Goal: Navigation & Orientation: Find specific page/section

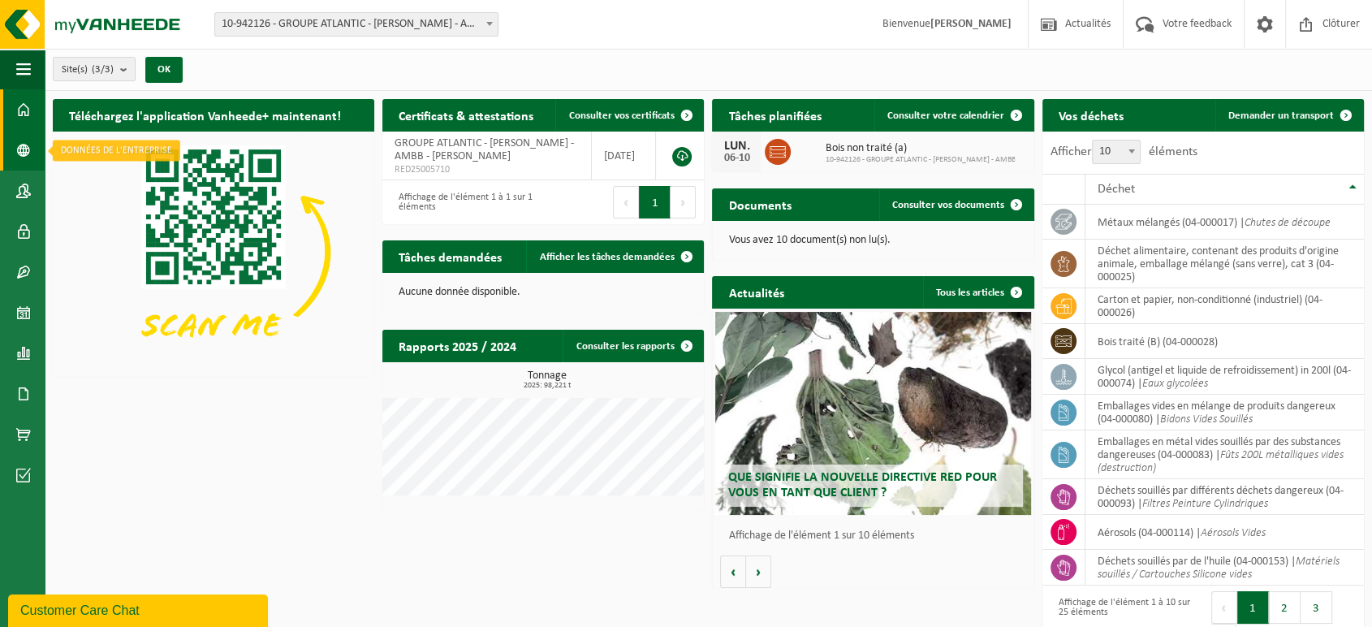
click at [19, 147] on span at bounding box center [23, 150] width 15 height 41
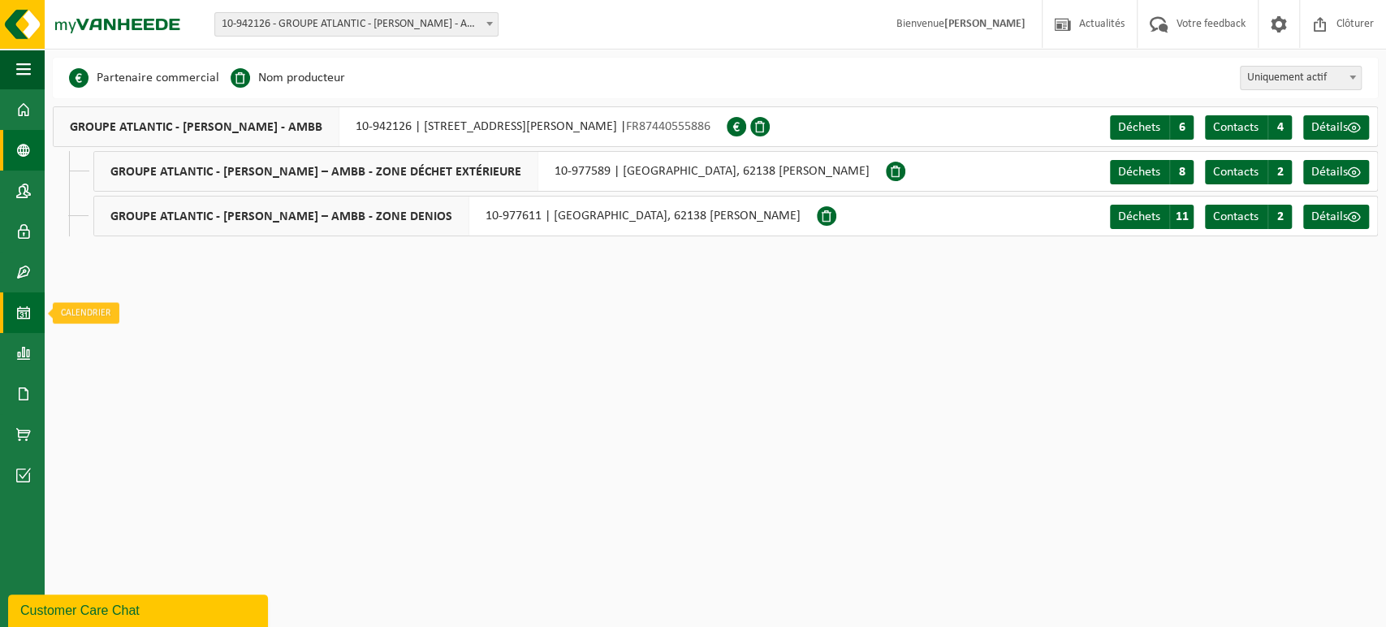
click at [27, 304] on span at bounding box center [23, 312] width 15 height 41
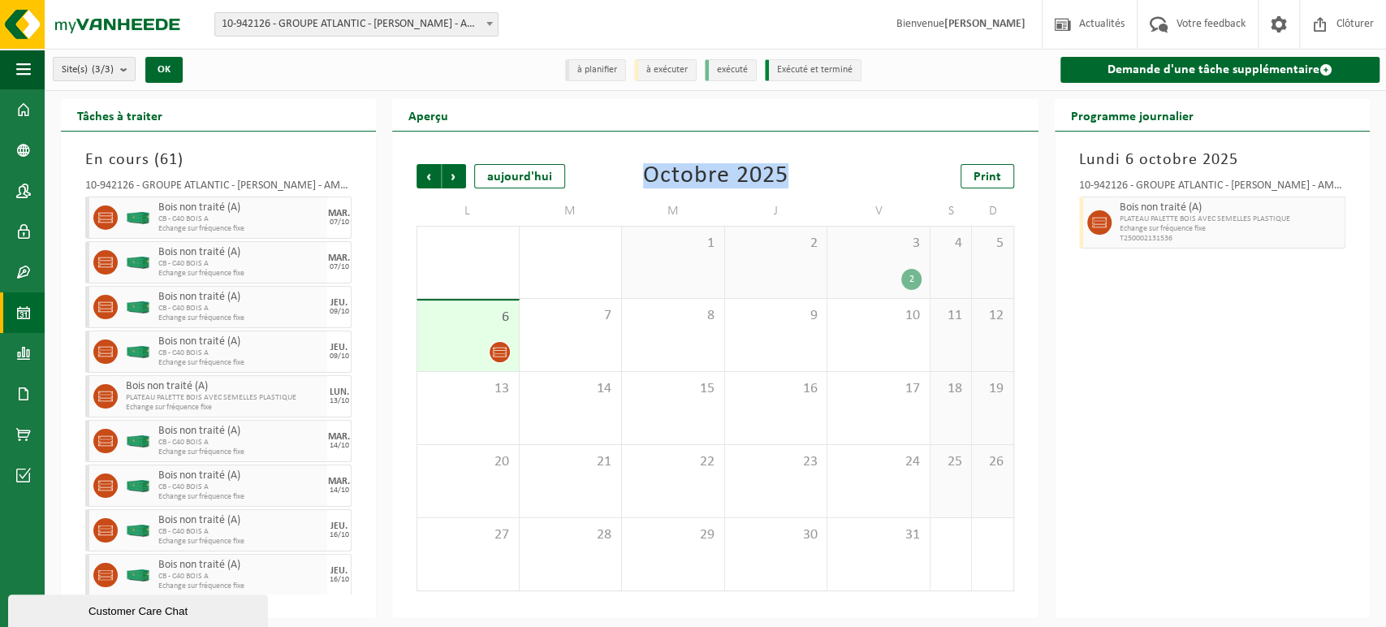
drag, startPoint x: 643, startPoint y: 176, endPoint x: 833, endPoint y: 177, distance: 190.0
click at [833, 177] on div "Précédent Suivant aujourd'hui Octobre 2025 Print" at bounding box center [716, 176] width 598 height 24
click at [832, 177] on div "Précédent Suivant aujourd'hui Octobre 2025 Print" at bounding box center [716, 176] width 598 height 24
drag, startPoint x: 786, startPoint y: 177, endPoint x: 642, endPoint y: 175, distance: 144.6
click at [642, 175] on div "Précédent Suivant aujourd'hui Octobre 2025 Print" at bounding box center [716, 176] width 598 height 24
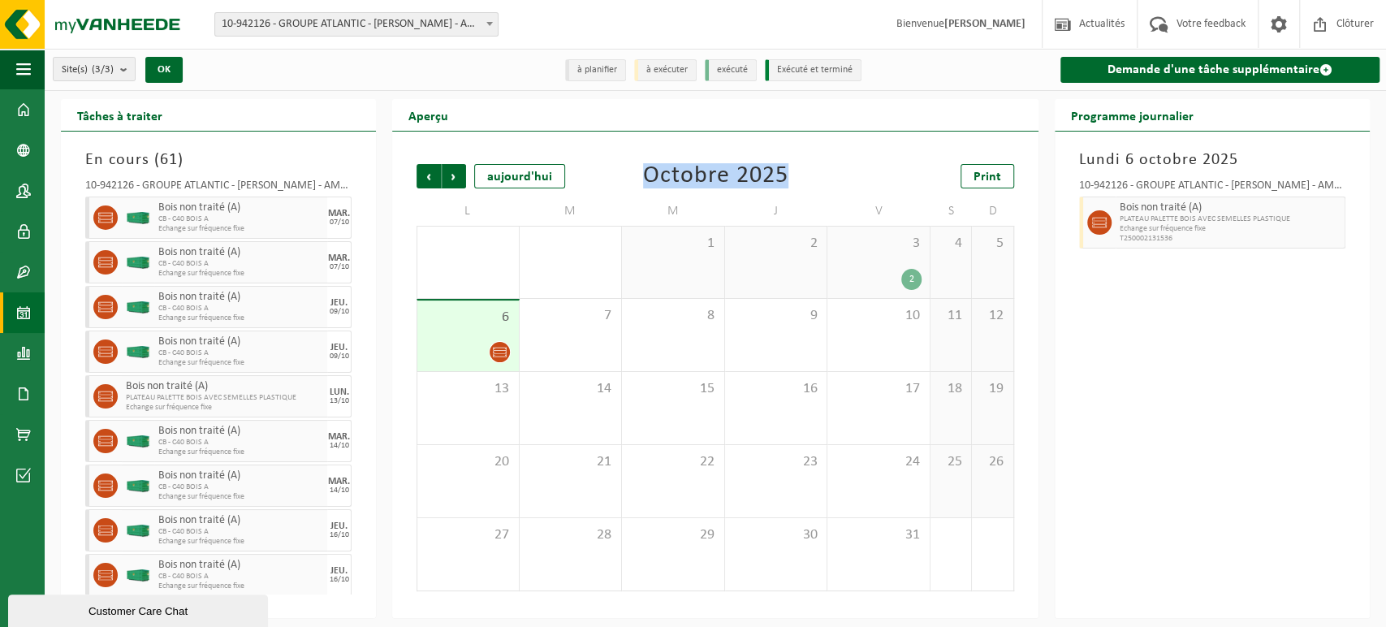
click at [808, 175] on div "Précédent Suivant aujourd'hui Octobre 2025 Print" at bounding box center [716, 176] width 598 height 24
click at [32, 119] on link "Tableau de bord" at bounding box center [22, 109] width 45 height 41
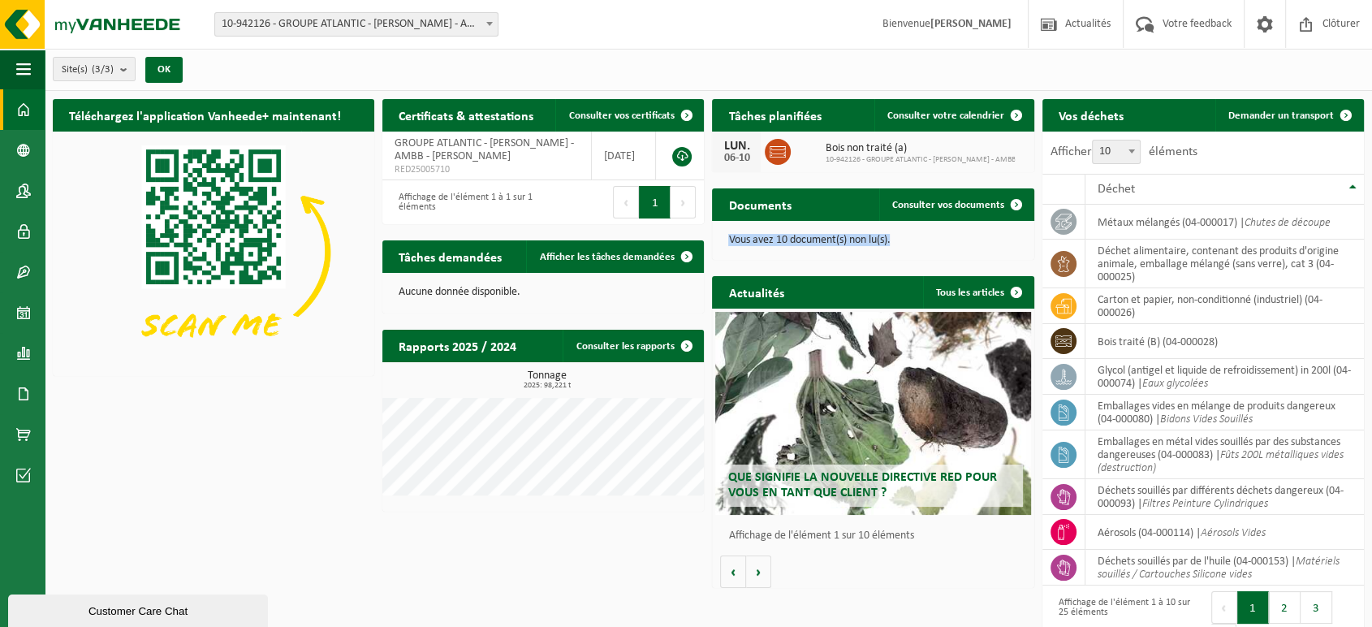
drag, startPoint x: 895, startPoint y: 241, endPoint x: 717, endPoint y: 240, distance: 177.8
click at [717, 240] on div "Vous avez 10 document(s) non lu(s)." at bounding box center [873, 240] width 322 height 39
click at [919, 253] on div "Vous avez 10 document(s) non lu(s)." at bounding box center [873, 240] width 322 height 39
drag, startPoint x: 908, startPoint y: 242, endPoint x: 716, endPoint y: 237, distance: 191.7
click at [716, 237] on div "Vous avez 10 document(s) non lu(s)." at bounding box center [873, 240] width 322 height 39
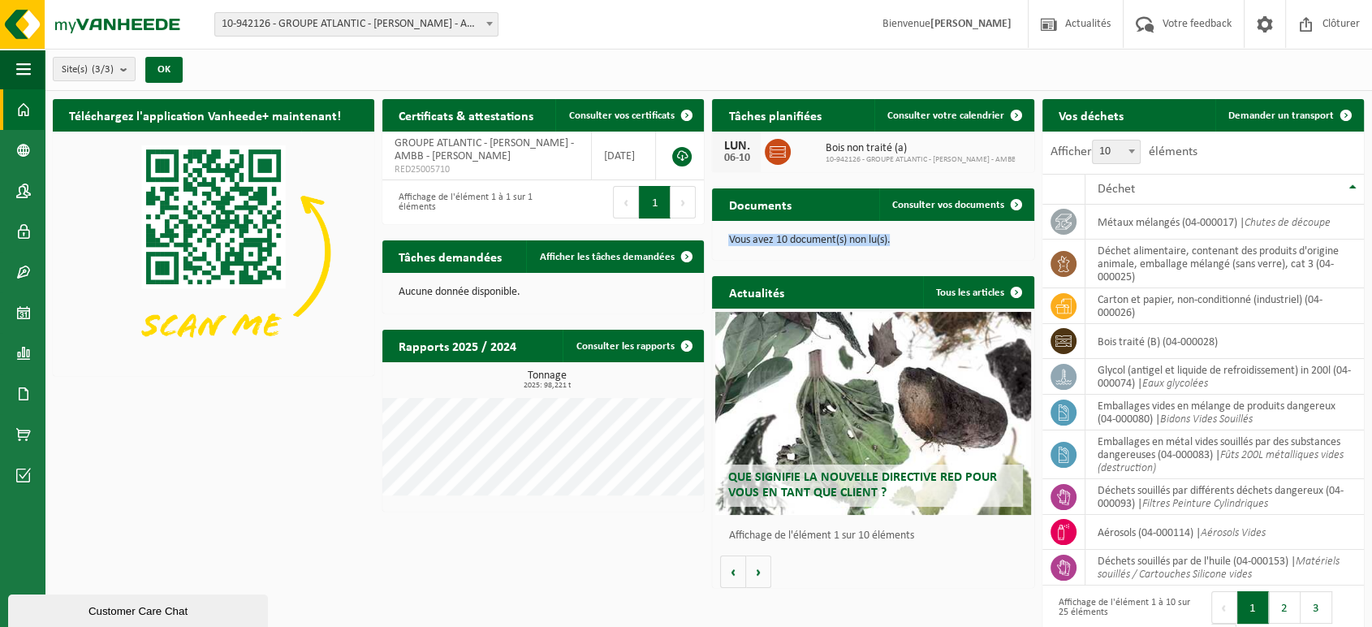
click at [909, 244] on p "Vous avez 10 document(s) non lu(s)." at bounding box center [872, 240] width 289 height 11
click at [896, 240] on p "Vous avez 10 document(s) non lu(s)." at bounding box center [872, 240] width 289 height 11
drag, startPoint x: 897, startPoint y: 239, endPoint x: 727, endPoint y: 244, distance: 170.6
click at [727, 244] on div "Vous avez 10 document(s) non lu(s)." at bounding box center [873, 240] width 322 height 39
click at [900, 243] on p "Vous avez 10 document(s) non lu(s)." at bounding box center [872, 240] width 289 height 11
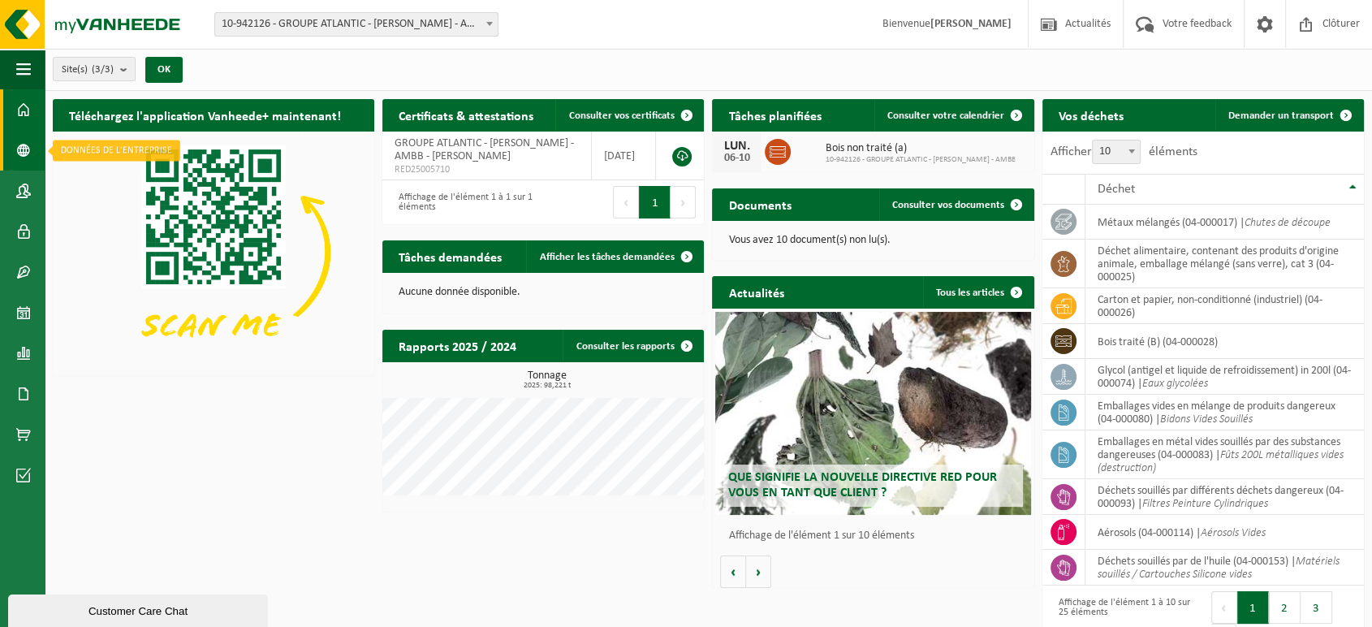
click at [4, 149] on link "Données de l'entrepr..." at bounding box center [22, 150] width 45 height 41
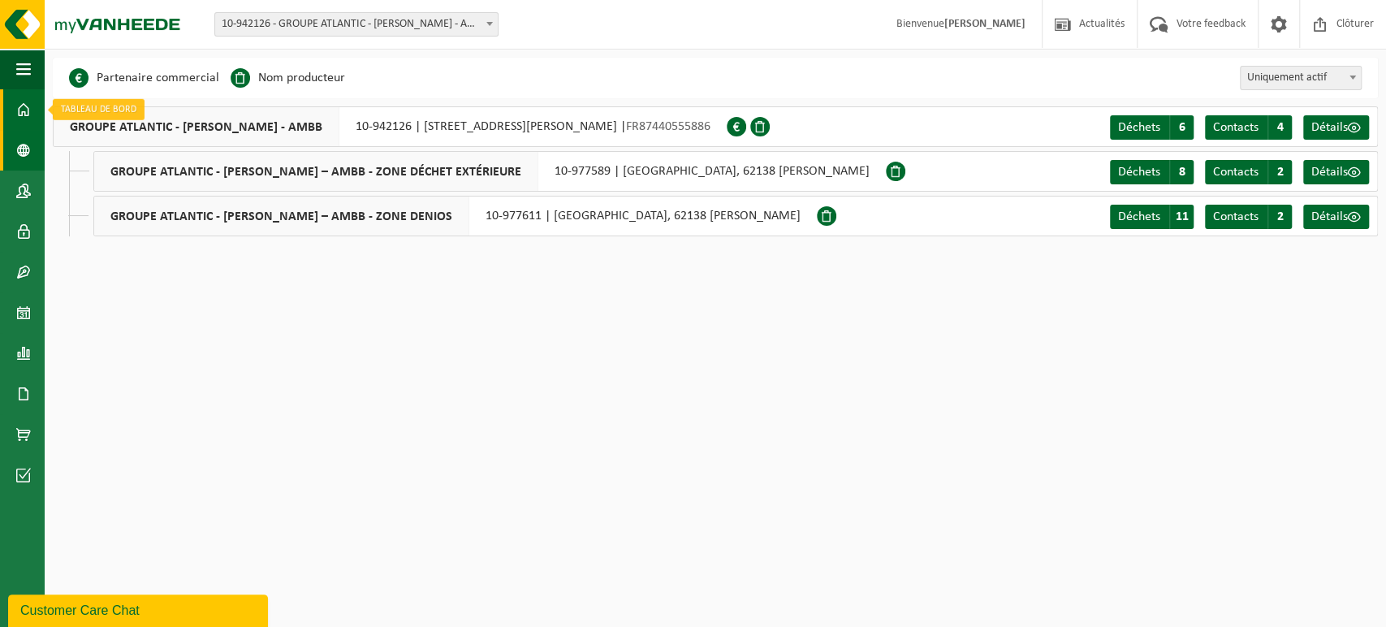
click at [26, 102] on span at bounding box center [23, 109] width 15 height 41
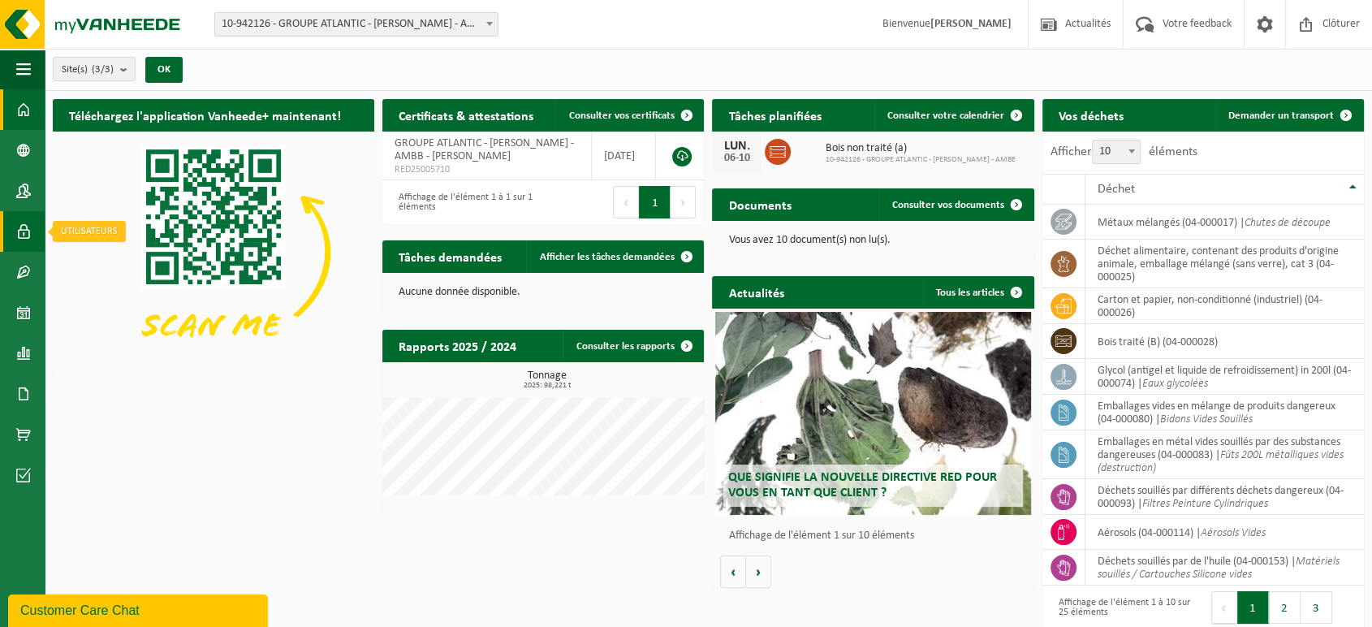
click at [19, 236] on span at bounding box center [23, 231] width 15 height 41
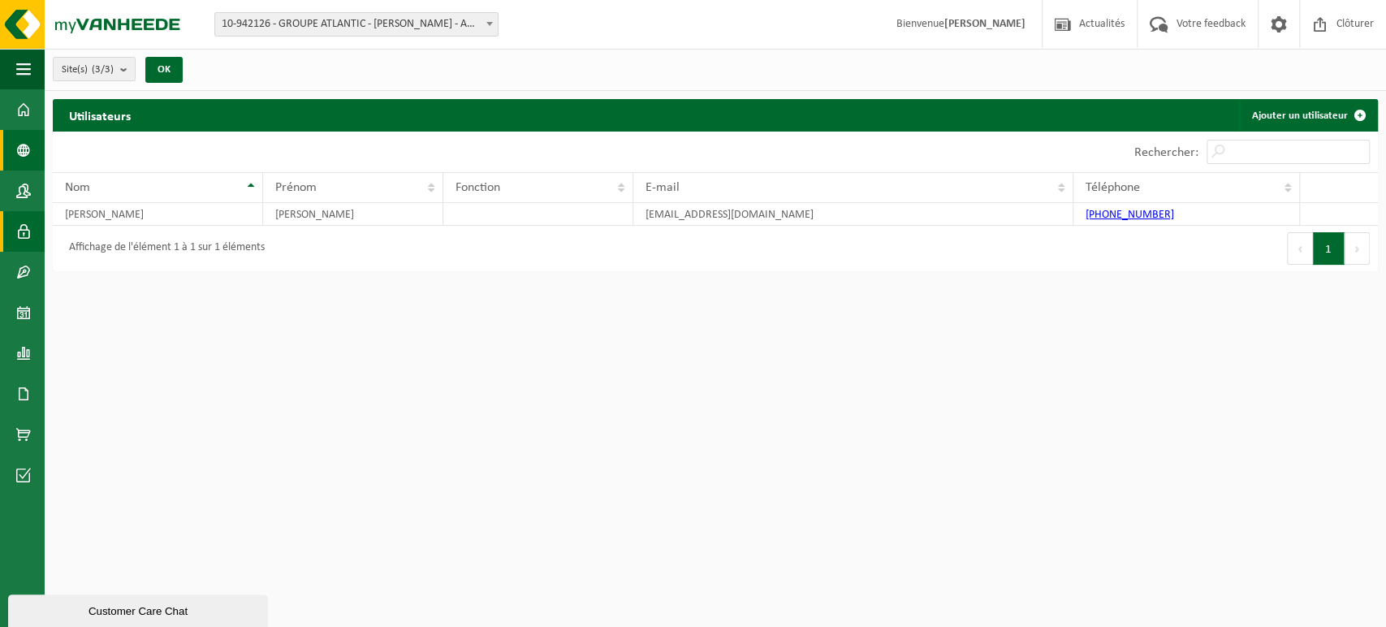
click at [16, 140] on span at bounding box center [23, 150] width 15 height 41
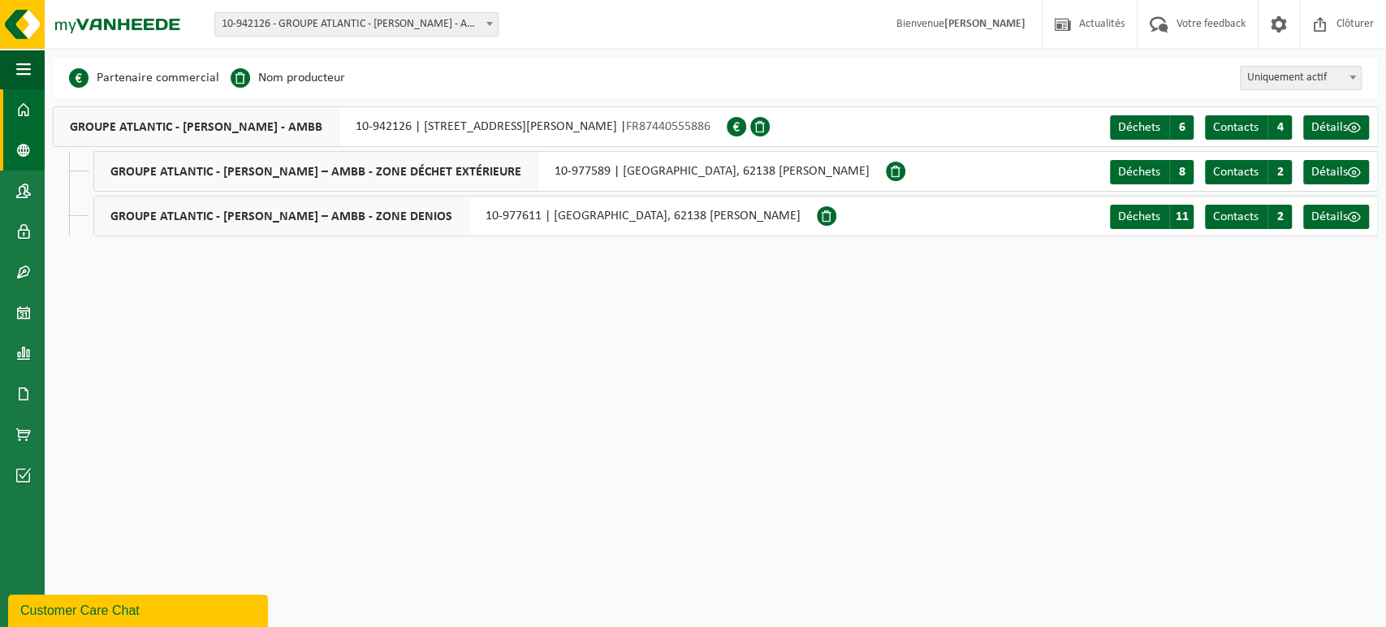
click at [17, 110] on span at bounding box center [23, 109] width 15 height 41
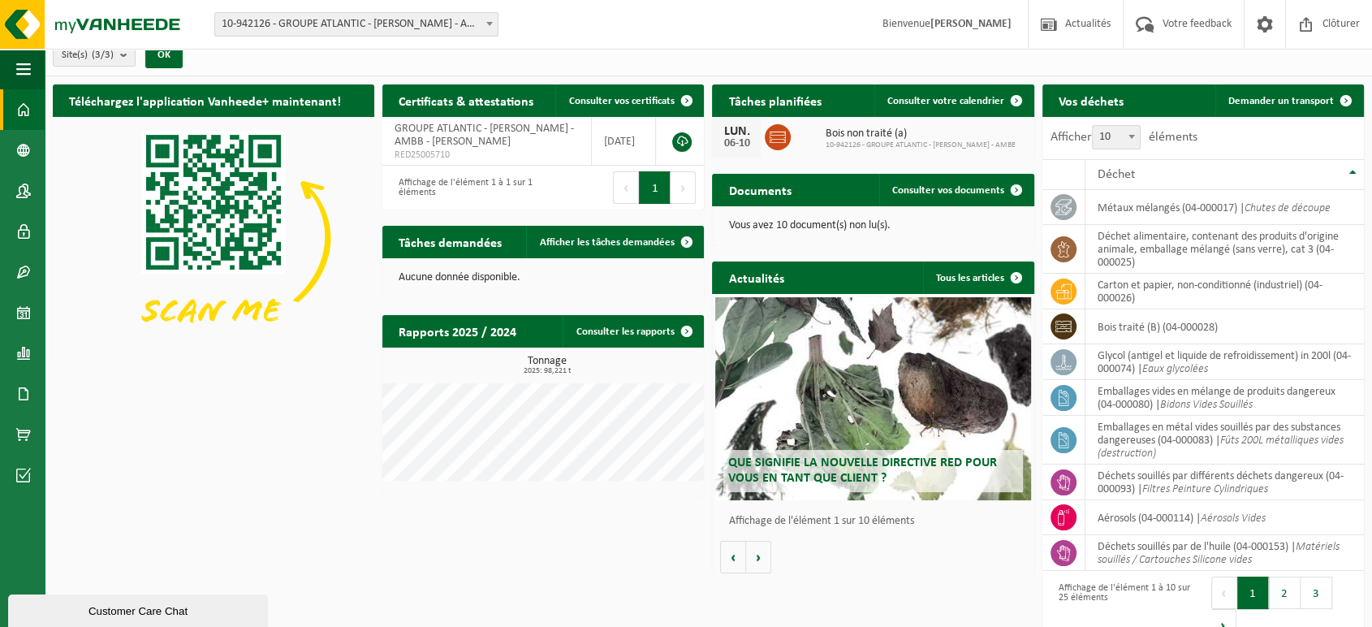
scroll to position [41, 0]
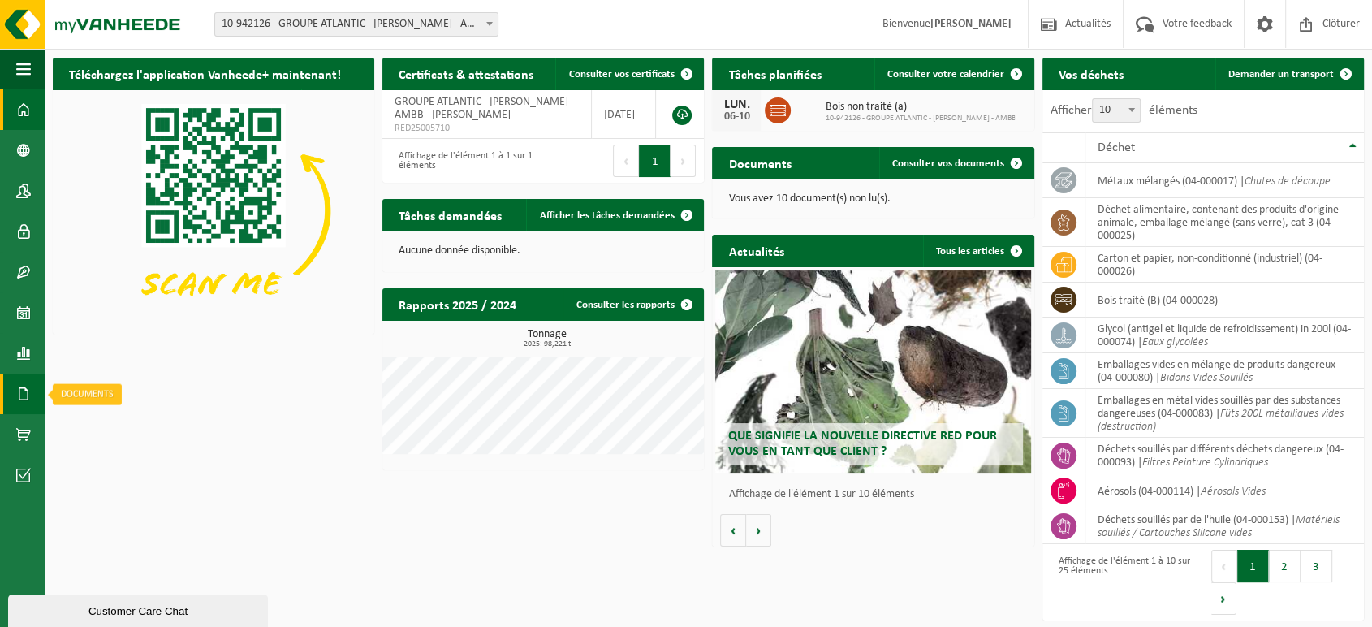
click at [20, 388] on span at bounding box center [23, 394] width 15 height 41
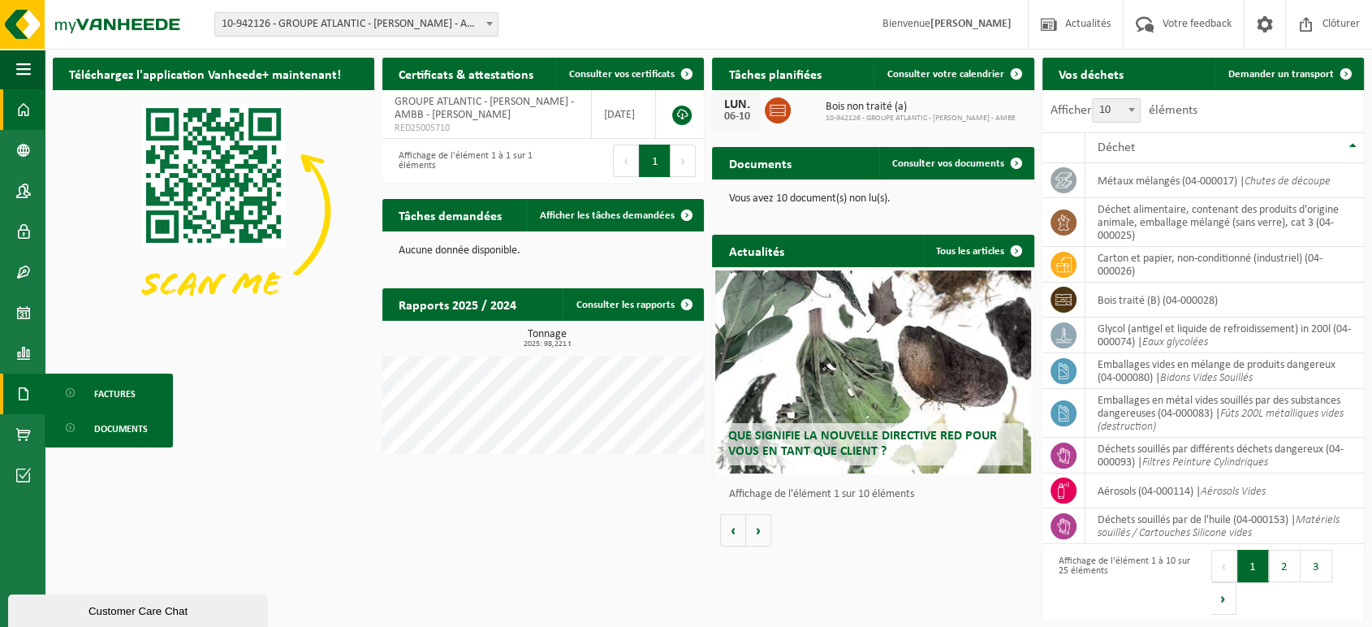
click at [227, 300] on img at bounding box center [214, 210] width 322 height 241
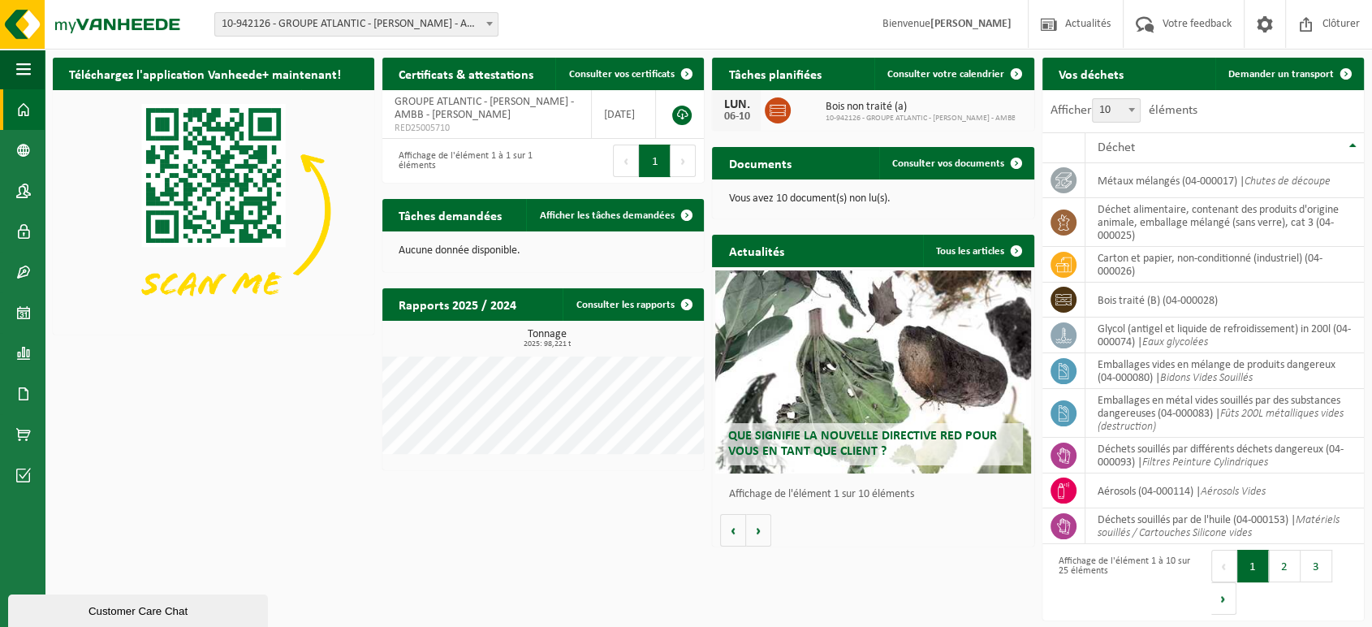
scroll to position [0, 0]
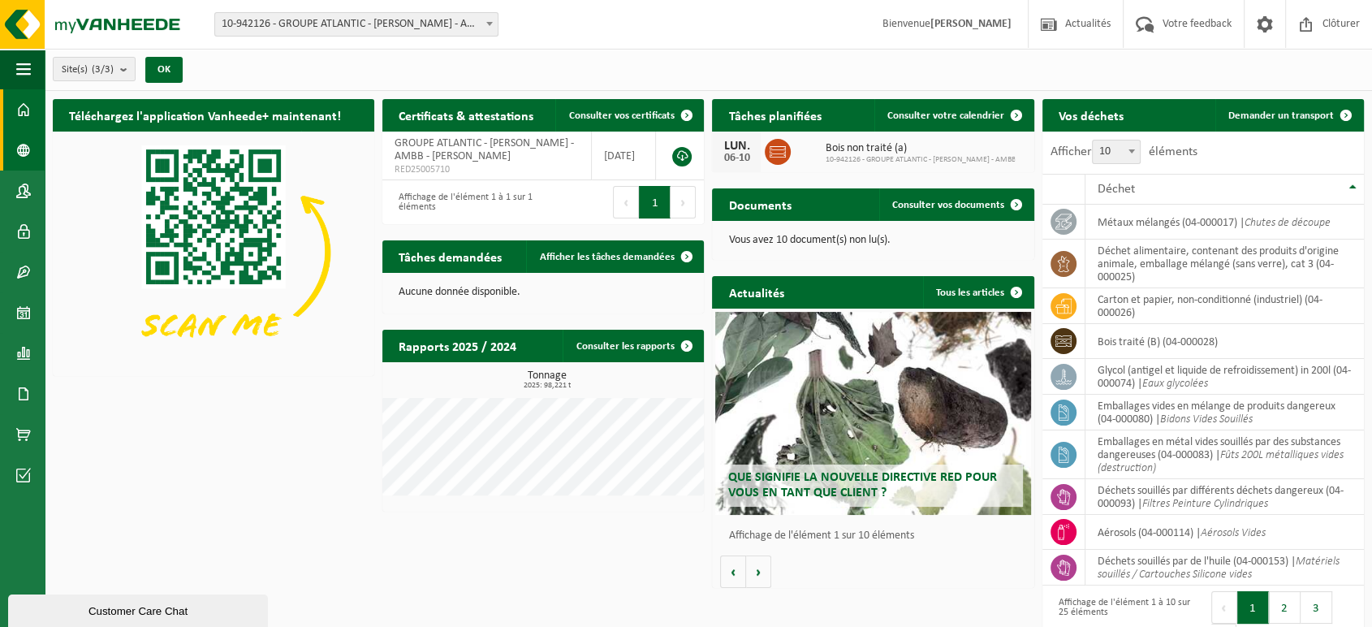
click at [30, 135] on span at bounding box center [23, 150] width 15 height 41
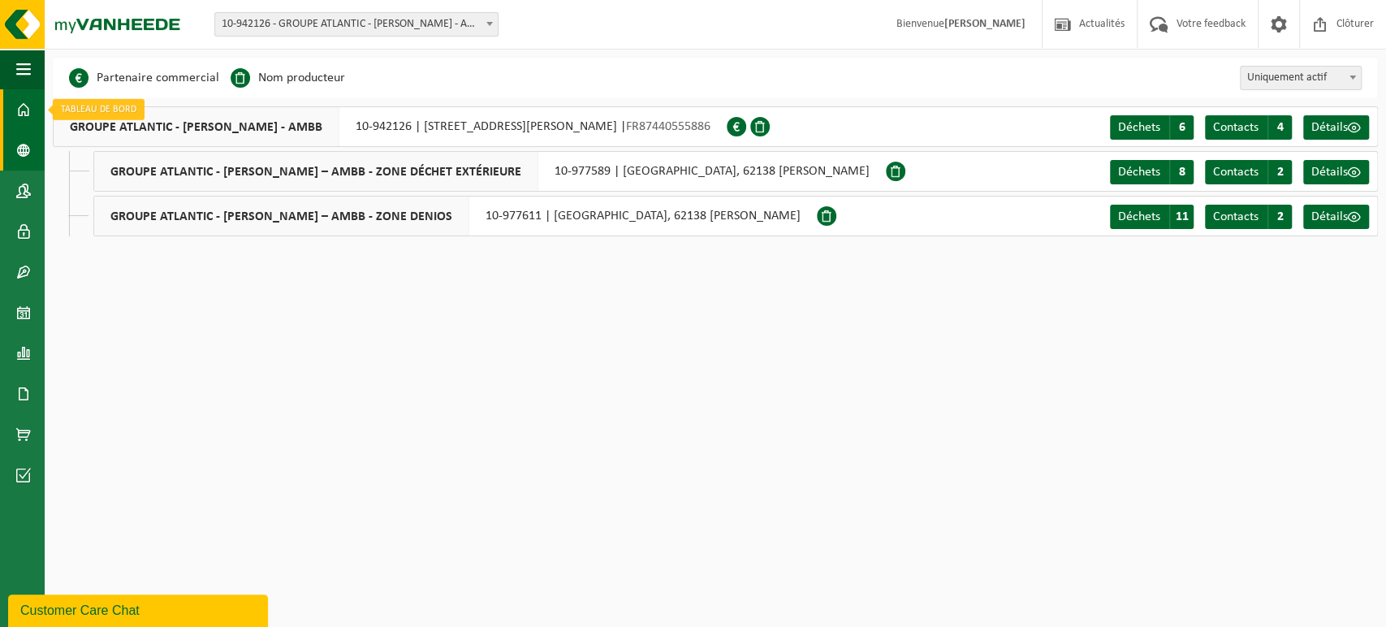
click at [24, 119] on span at bounding box center [23, 109] width 15 height 41
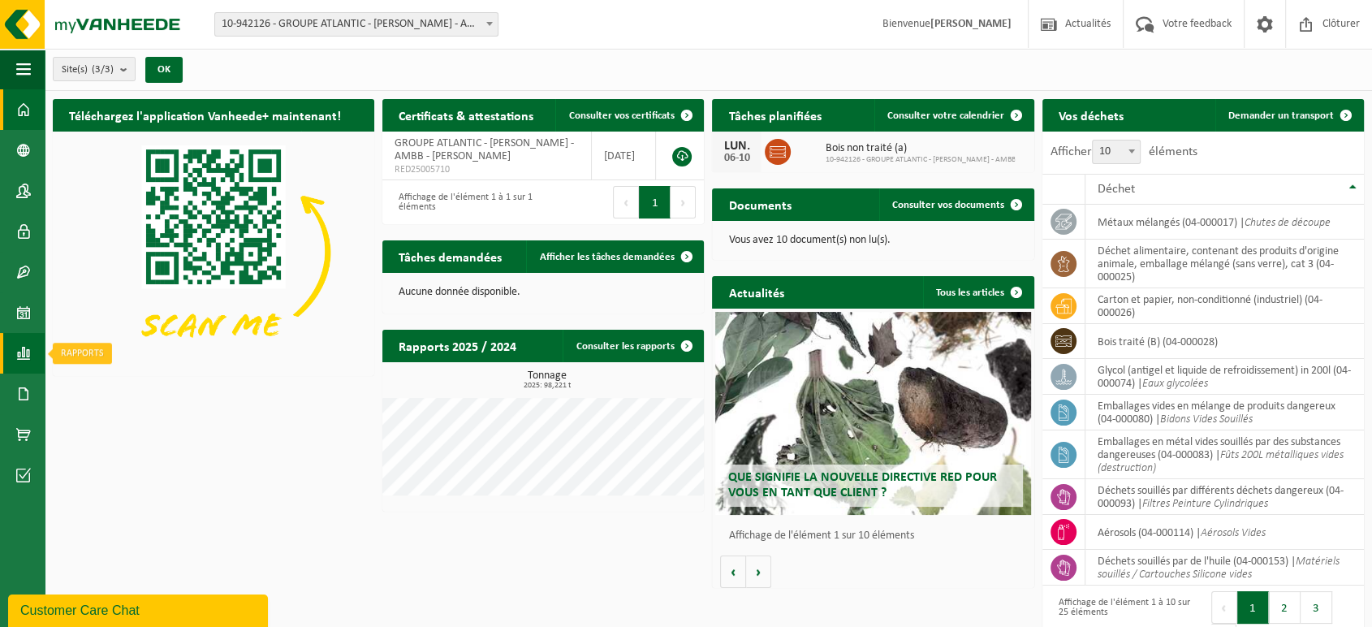
click at [22, 349] on span at bounding box center [23, 353] width 15 height 41
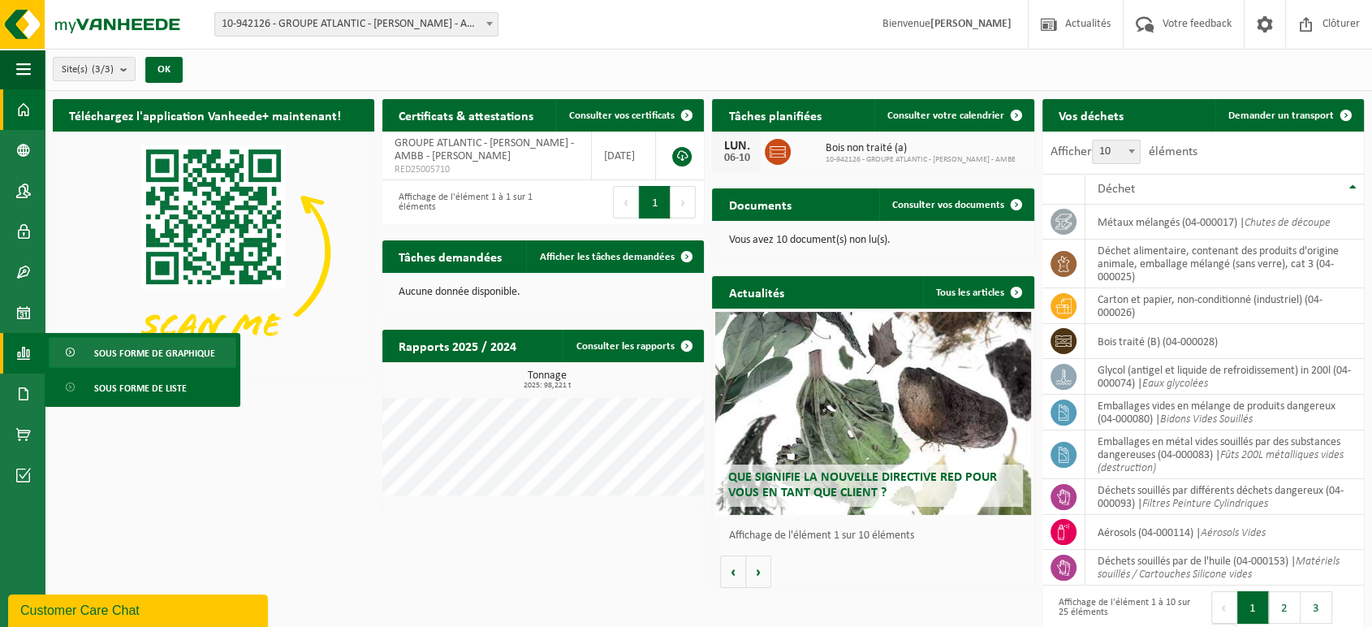
click at [72, 356] on span at bounding box center [71, 353] width 13 height 31
